Goal: Check status: Check status

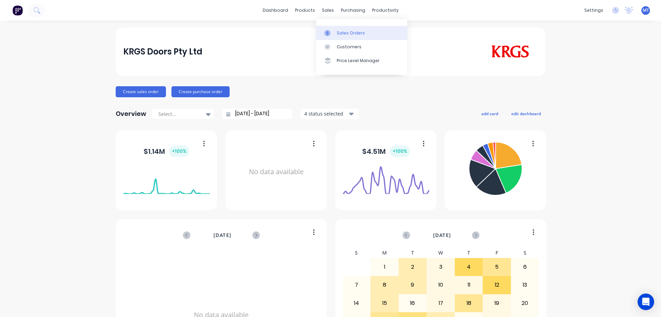
click at [329, 31] on icon at bounding box center [327, 33] width 6 height 6
click at [35, 10] on icon at bounding box center [36, 10] width 7 height 7
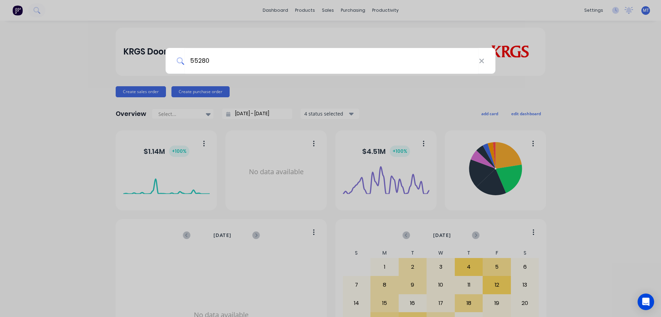
type input "55280"
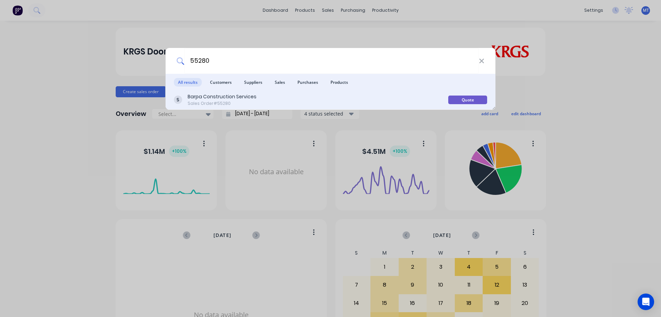
click at [220, 100] on div "Sales Order #55280" at bounding box center [222, 103] width 69 height 6
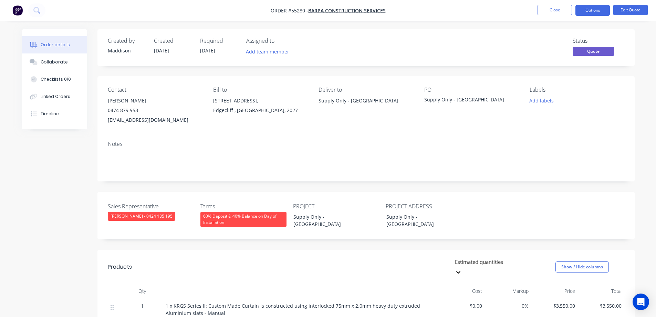
scroll to position [138, 0]
